Goal: Information Seeking & Learning: Learn about a topic

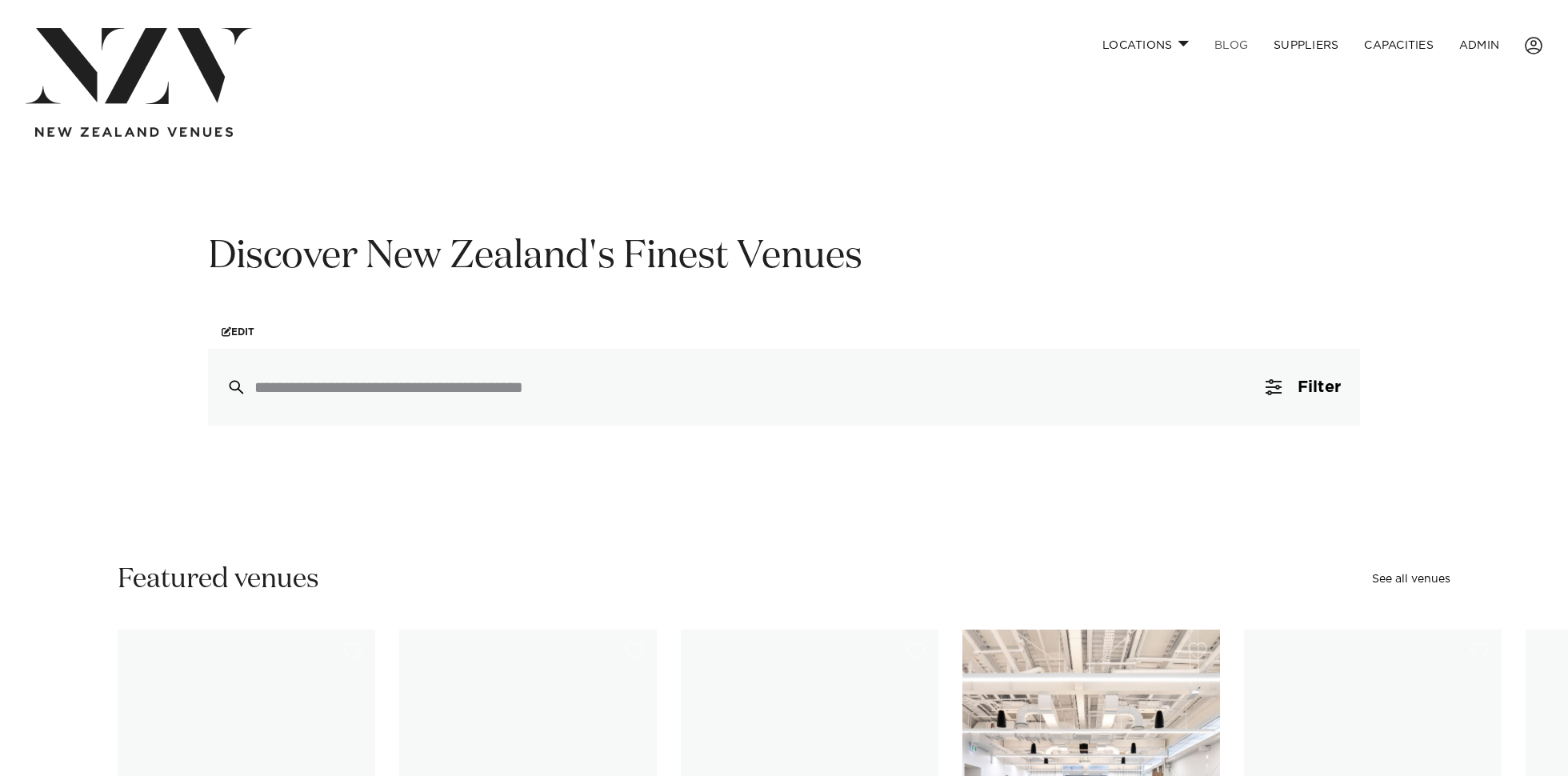
click at [1231, 45] on link "BLOG" at bounding box center [1231, 44] width 59 height 34
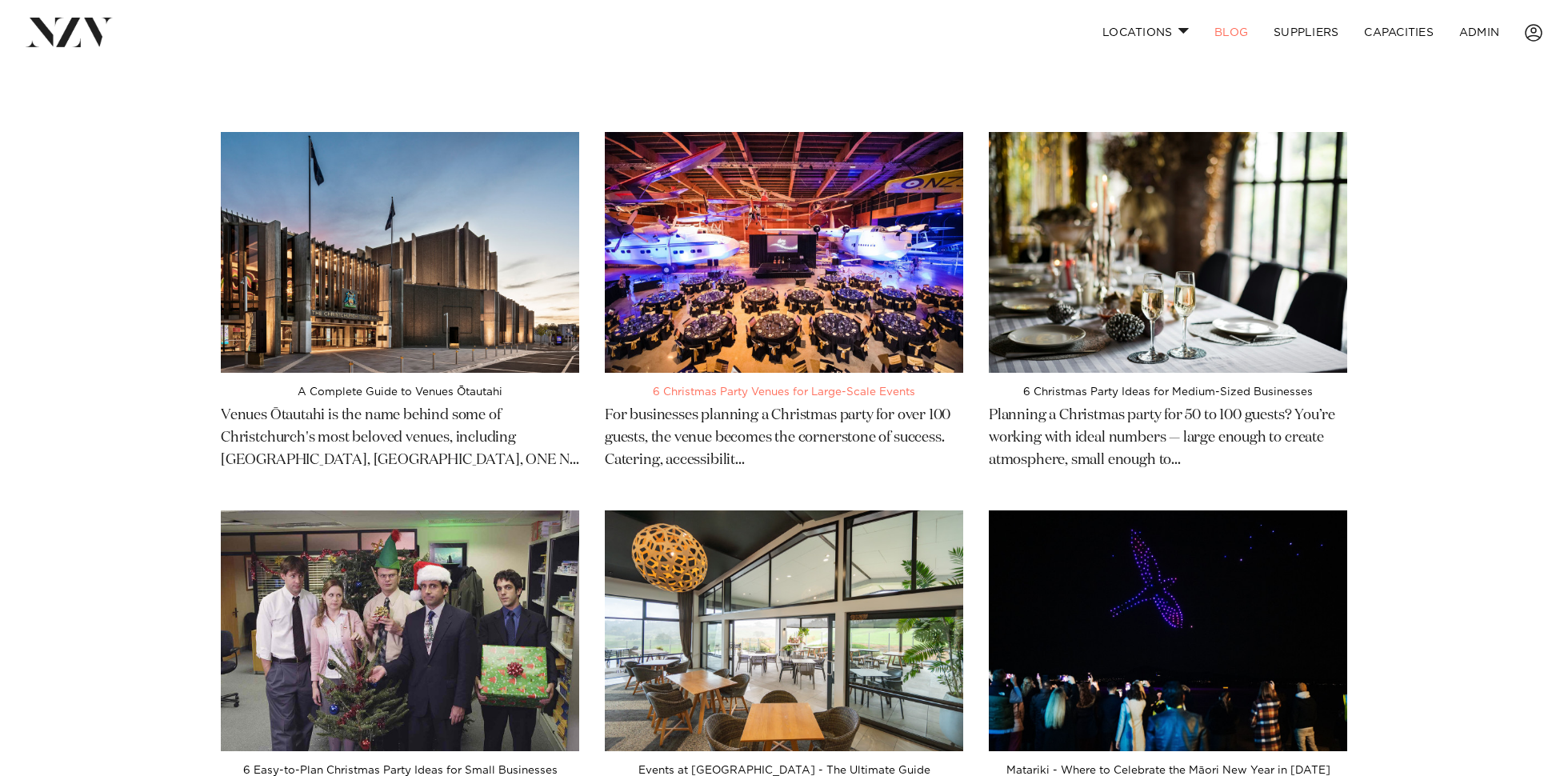
scroll to position [74, 0]
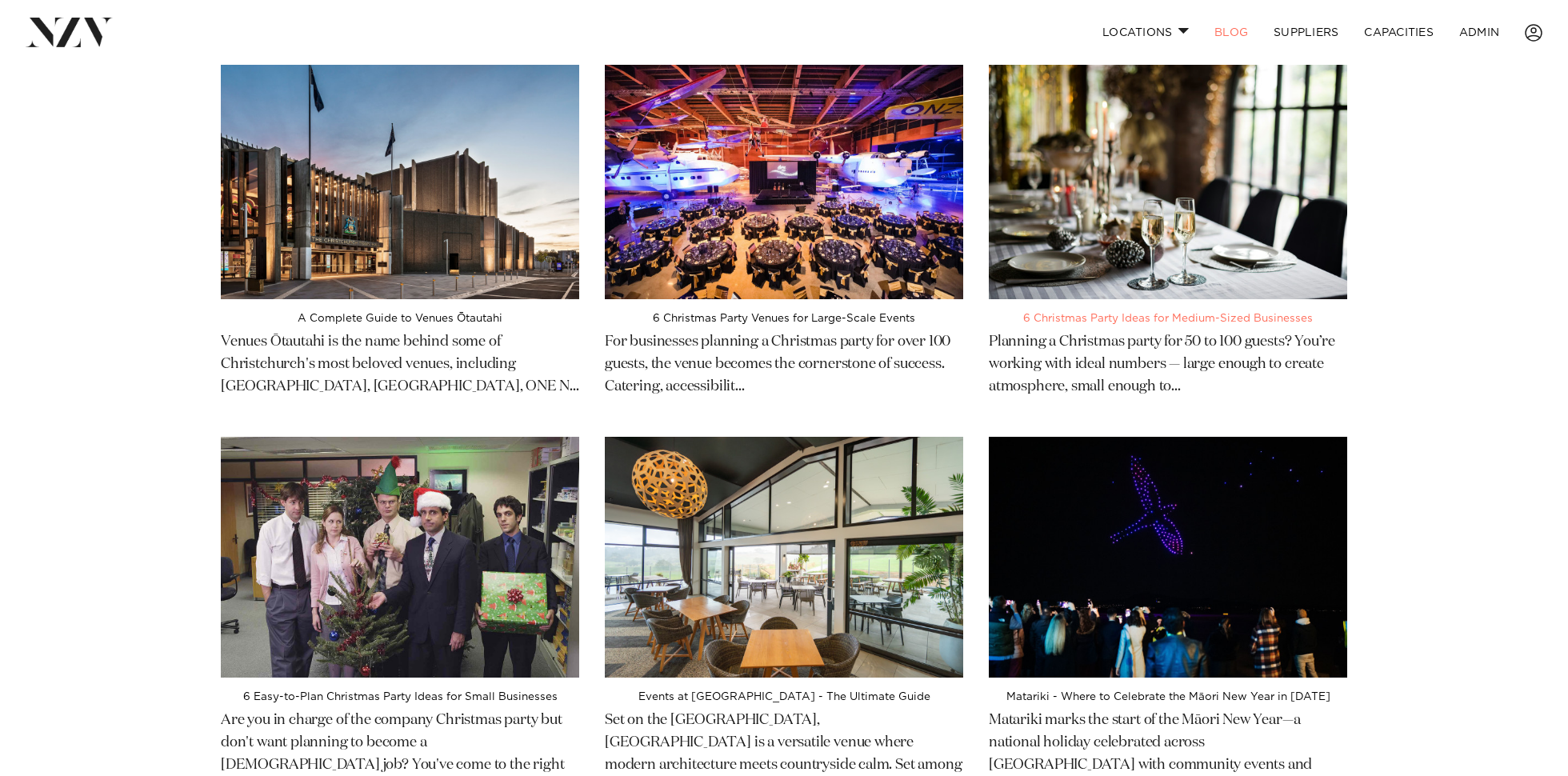
click at [1131, 199] on img at bounding box center [1168, 179] width 358 height 241
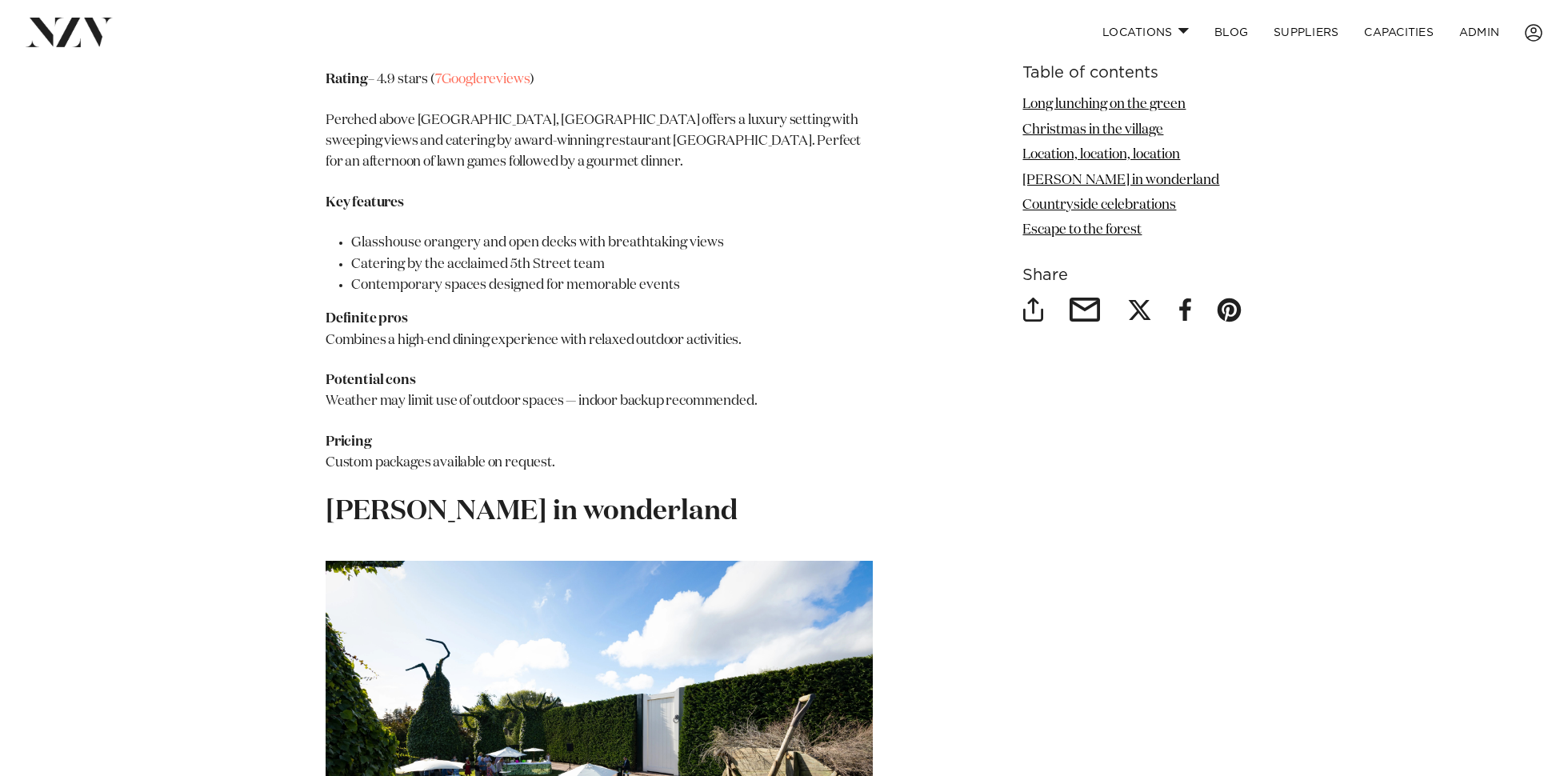
scroll to position [4523, 0]
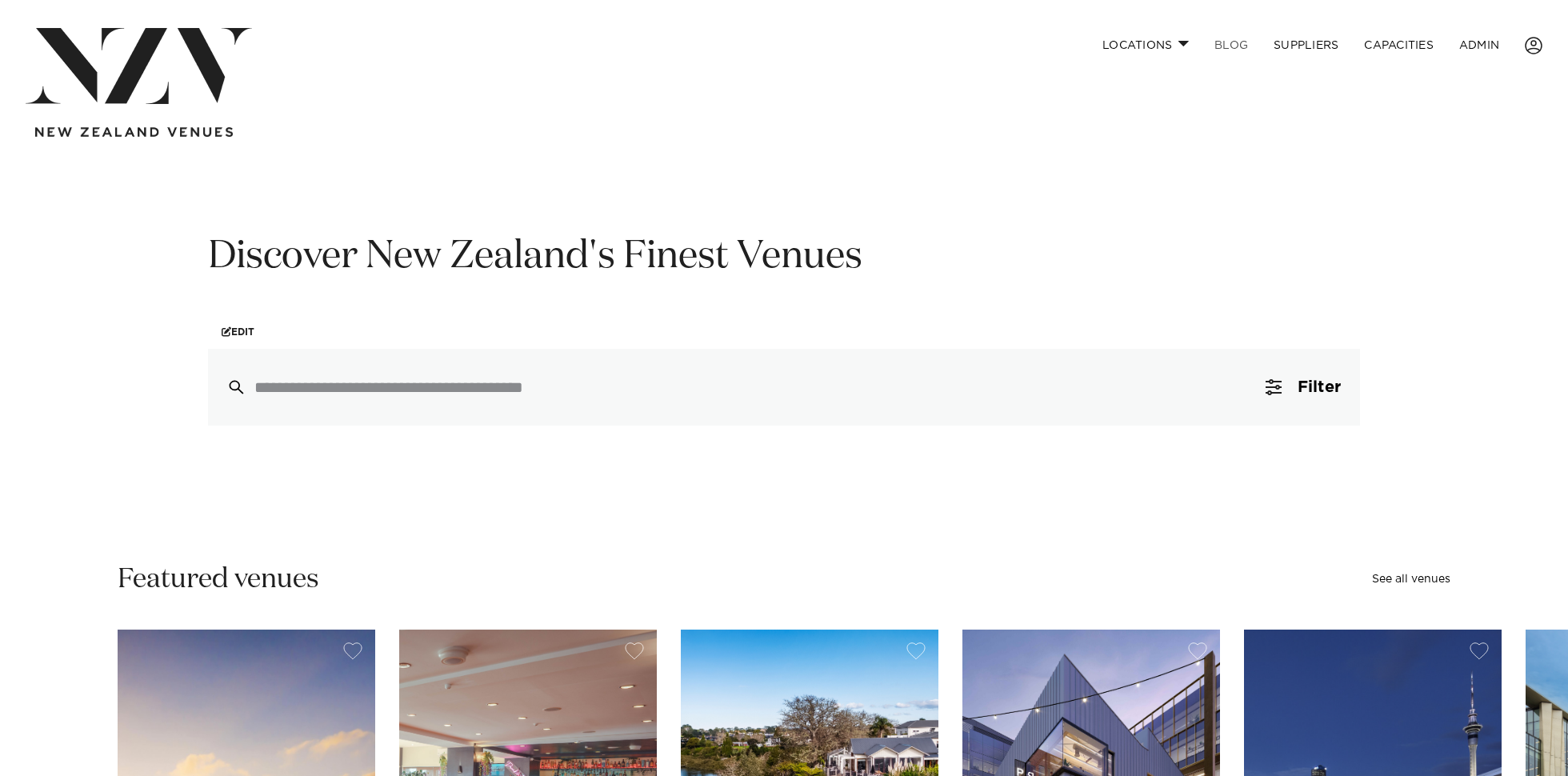
click at [1235, 40] on link "BLOG" at bounding box center [1231, 44] width 59 height 34
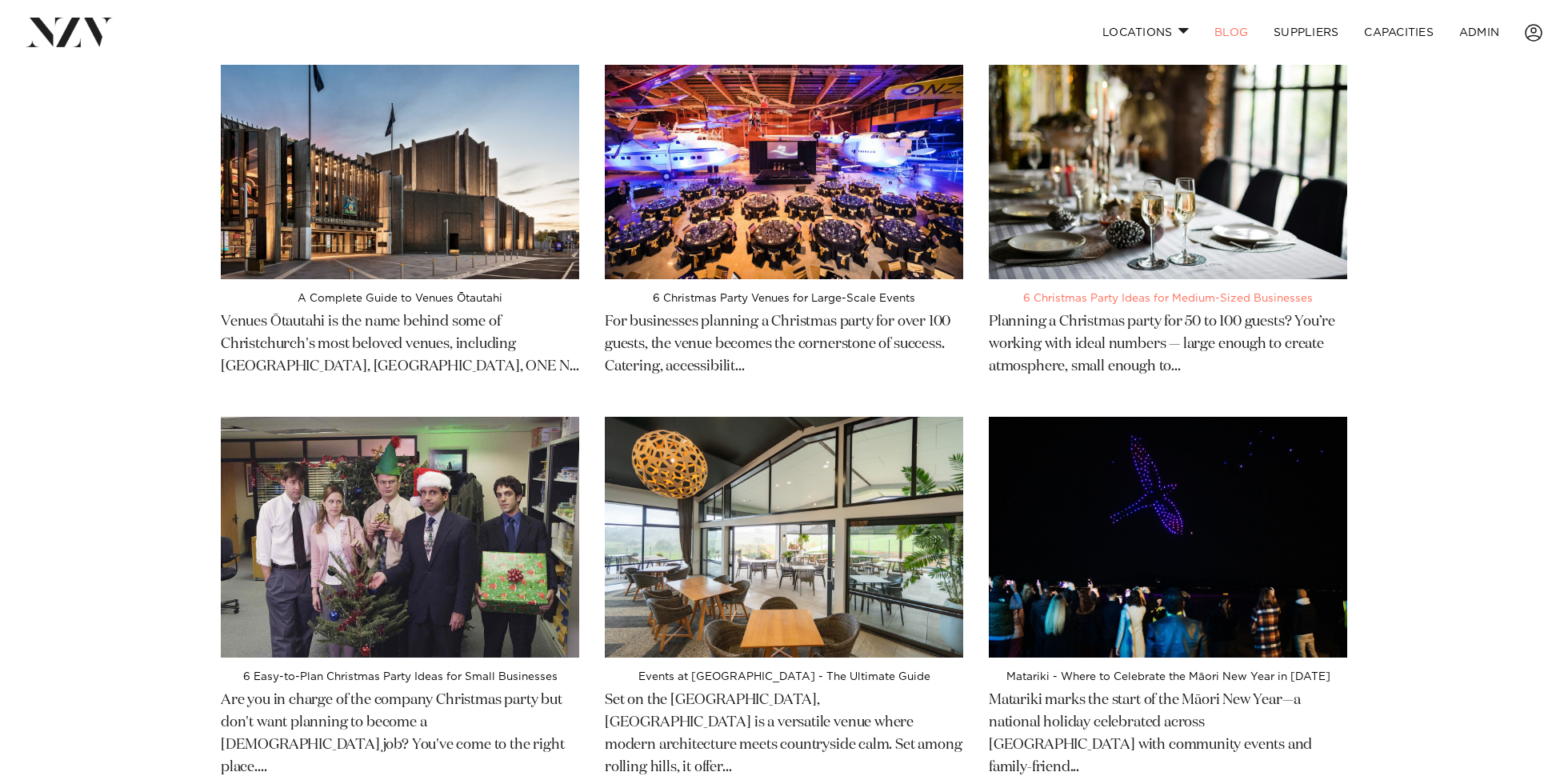
scroll to position [96, 0]
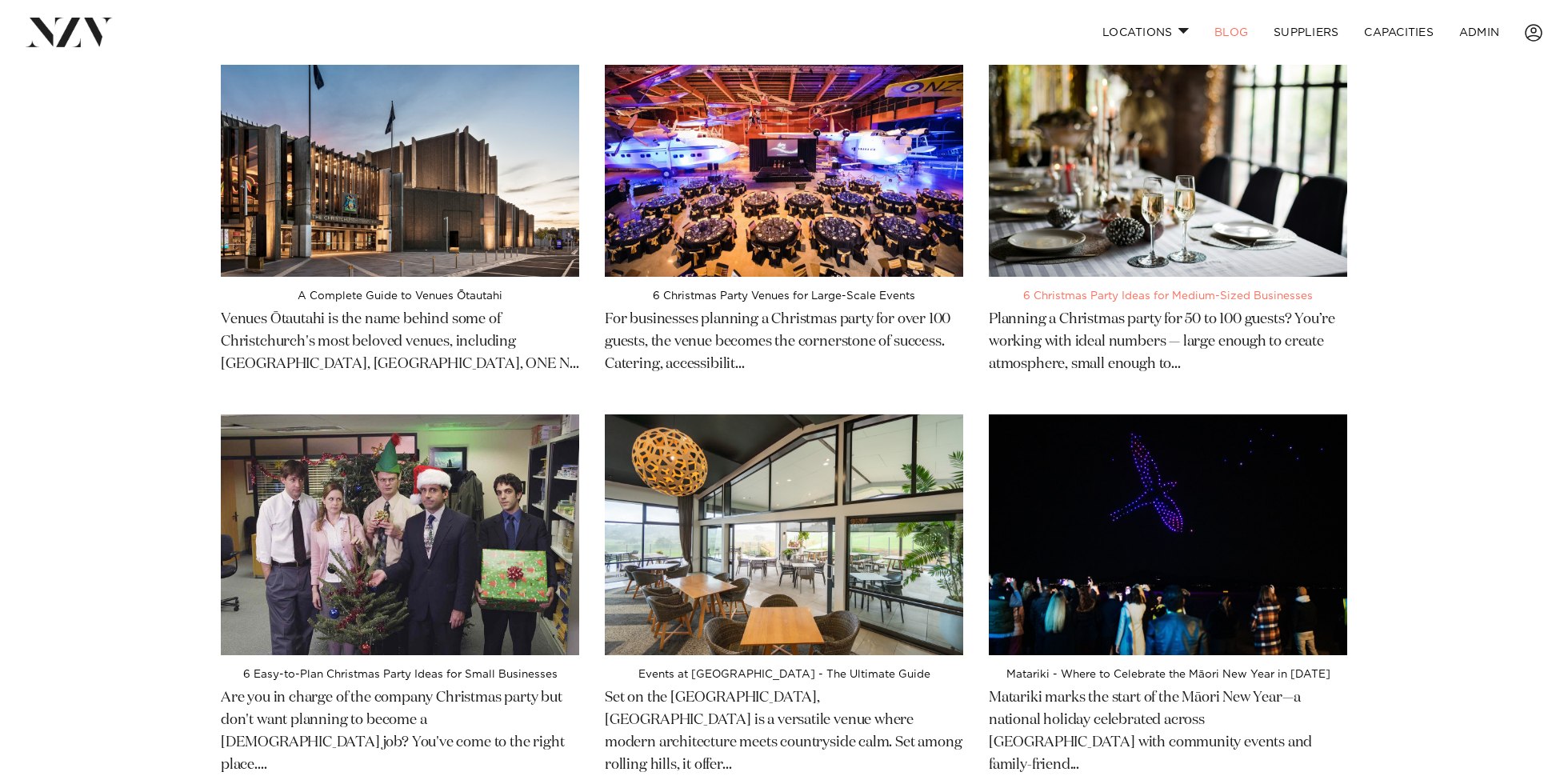
click at [1320, 132] on img at bounding box center [1168, 156] width 358 height 241
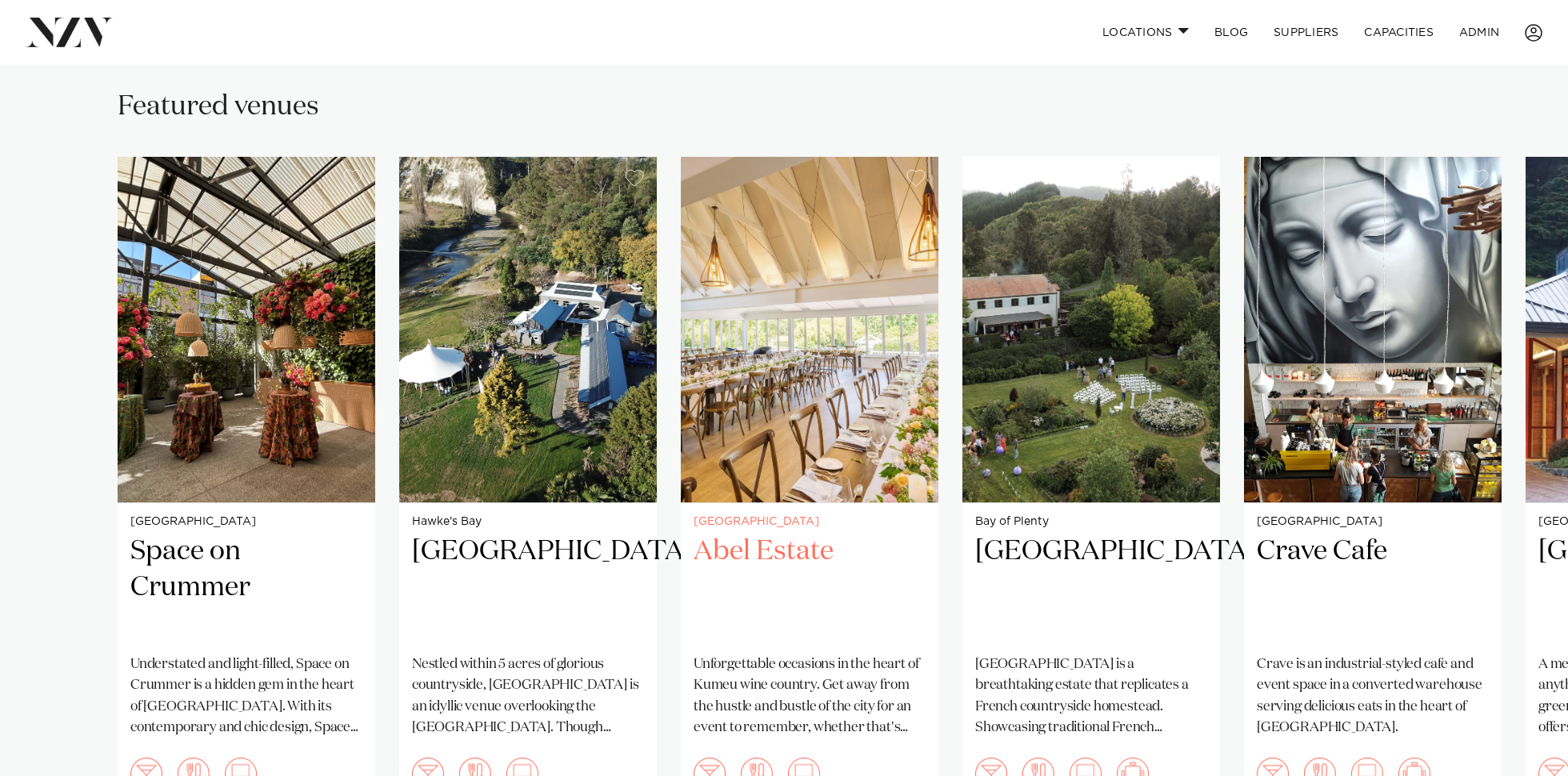
scroll to position [875, 0]
